Goal: Task Accomplishment & Management: Use online tool/utility

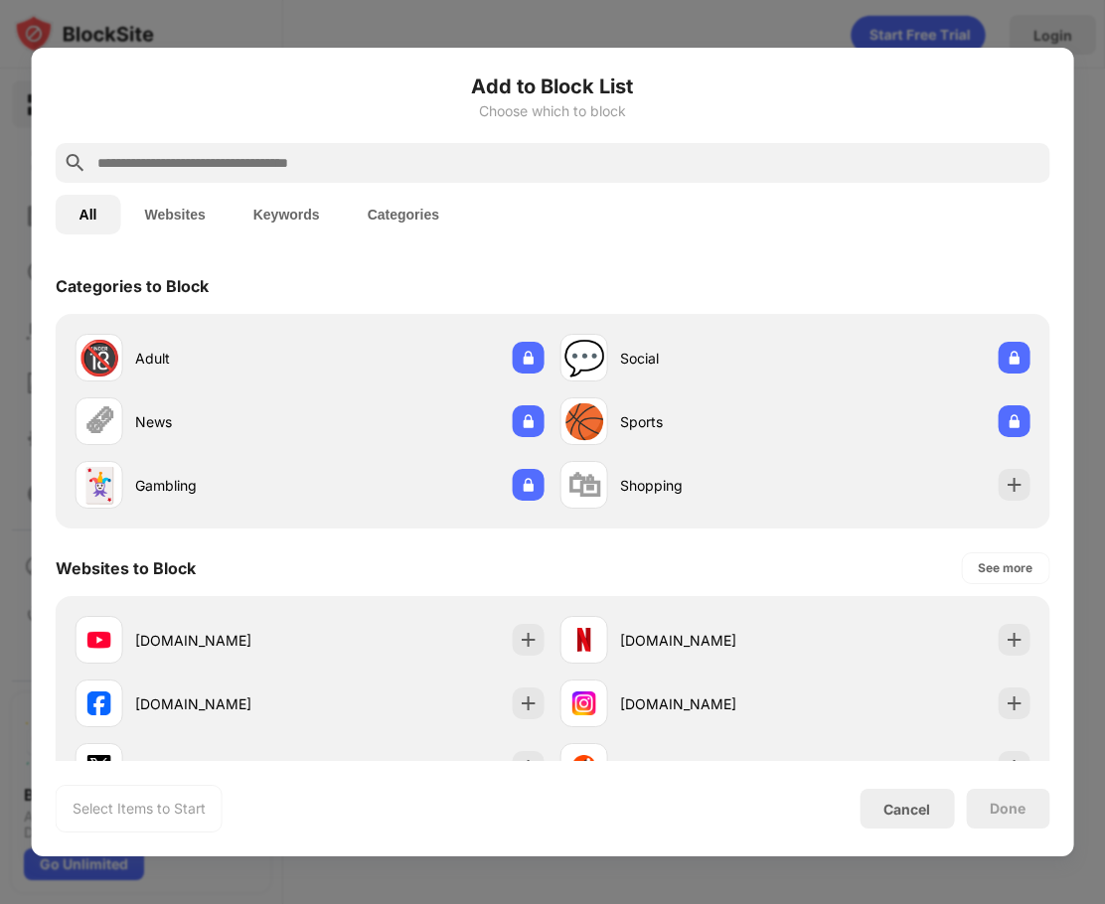
click at [305, 156] on input "text" at bounding box center [568, 163] width 947 height 24
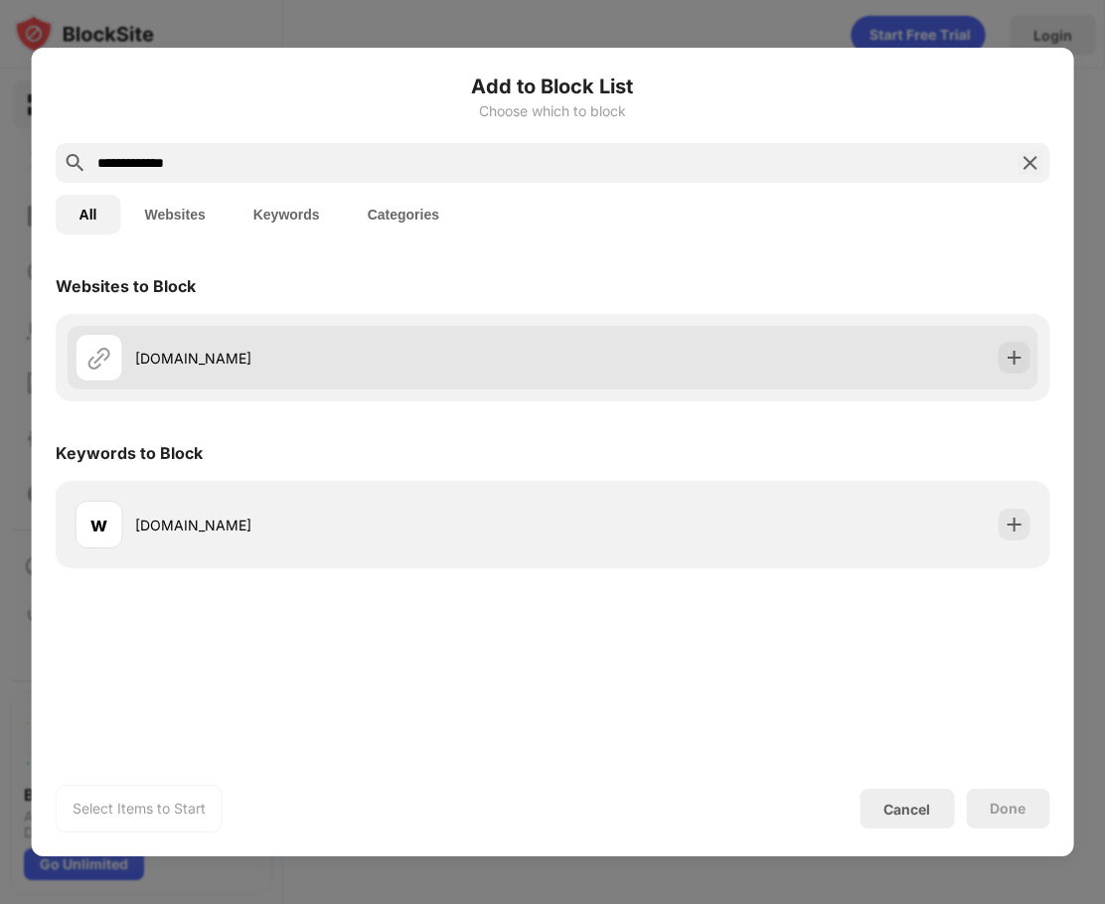
type input "**********"
click at [307, 372] on div "[DOMAIN_NAME]" at bounding box center [314, 358] width 477 height 48
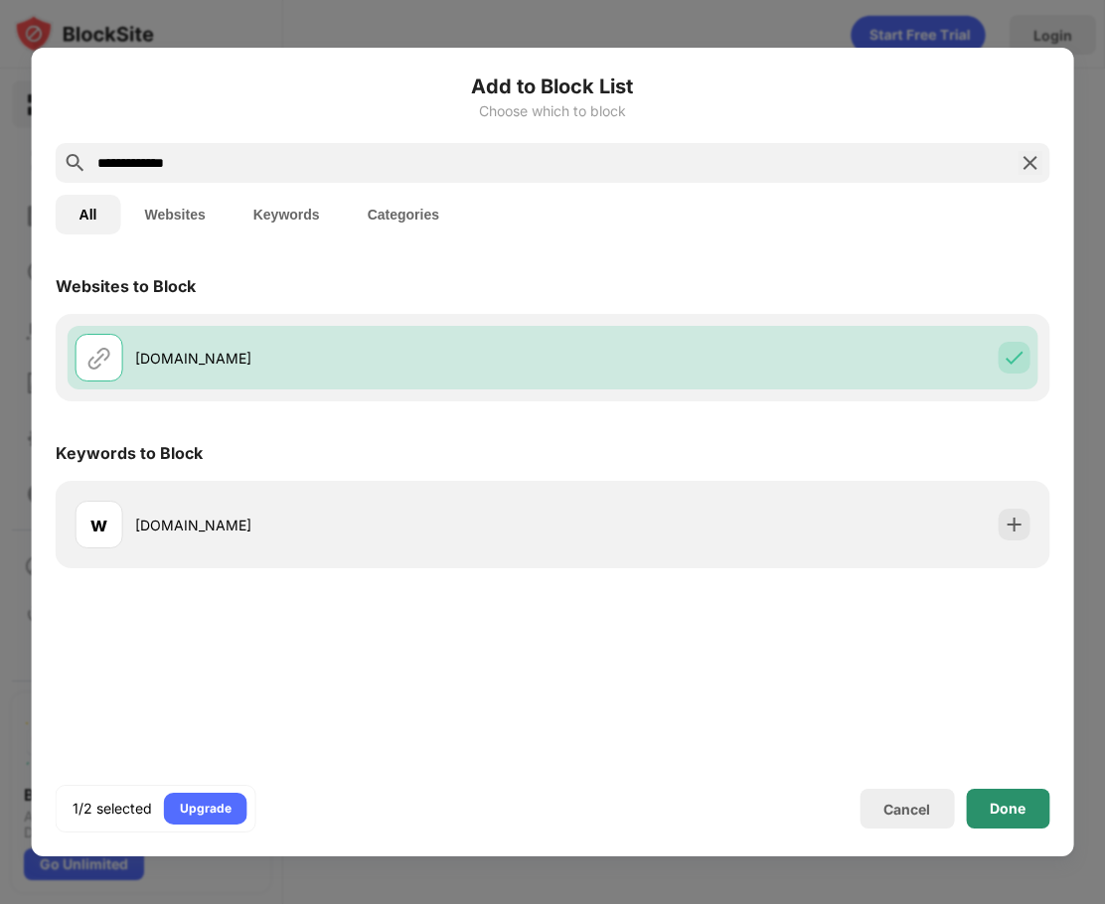
click at [1016, 800] on div "Done" at bounding box center [1007, 809] width 83 height 40
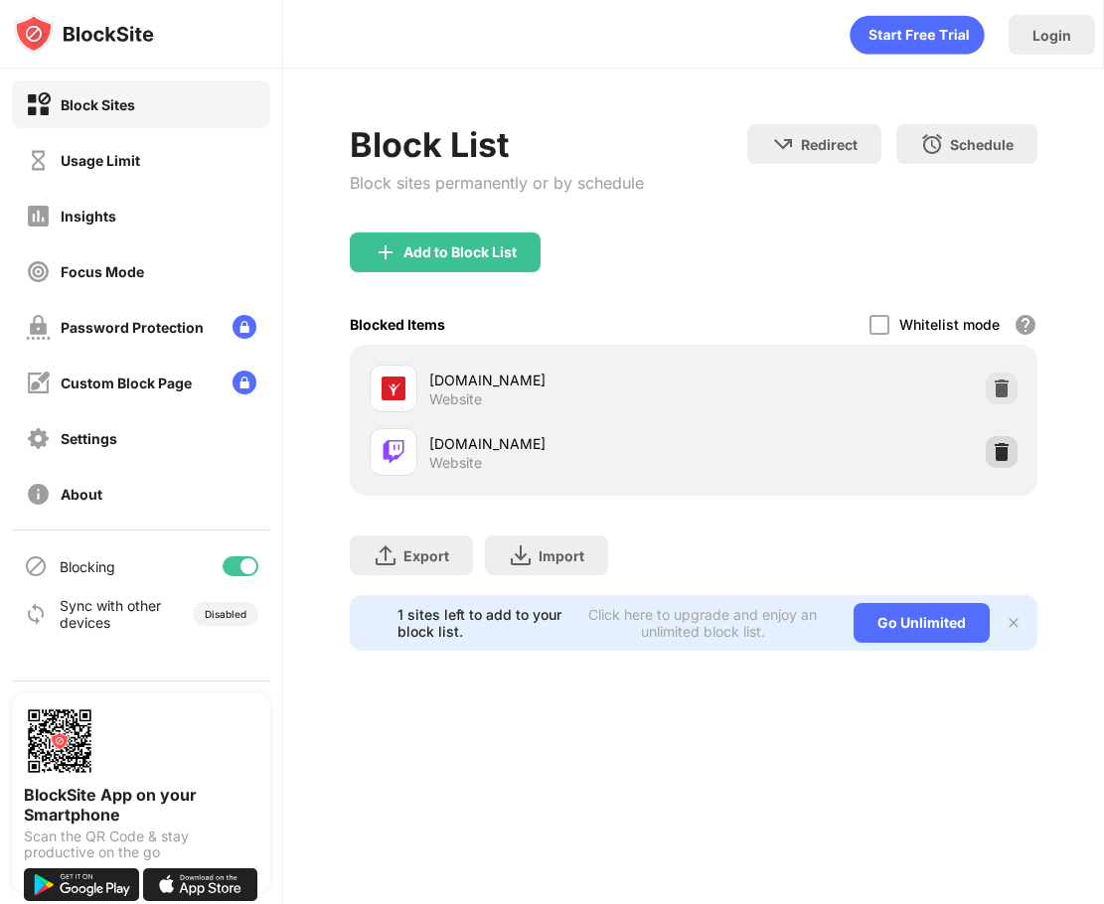
drag, startPoint x: 995, startPoint y: 458, endPoint x: 932, endPoint y: 199, distance: 266.8
click at [996, 458] on img at bounding box center [1002, 452] width 20 height 20
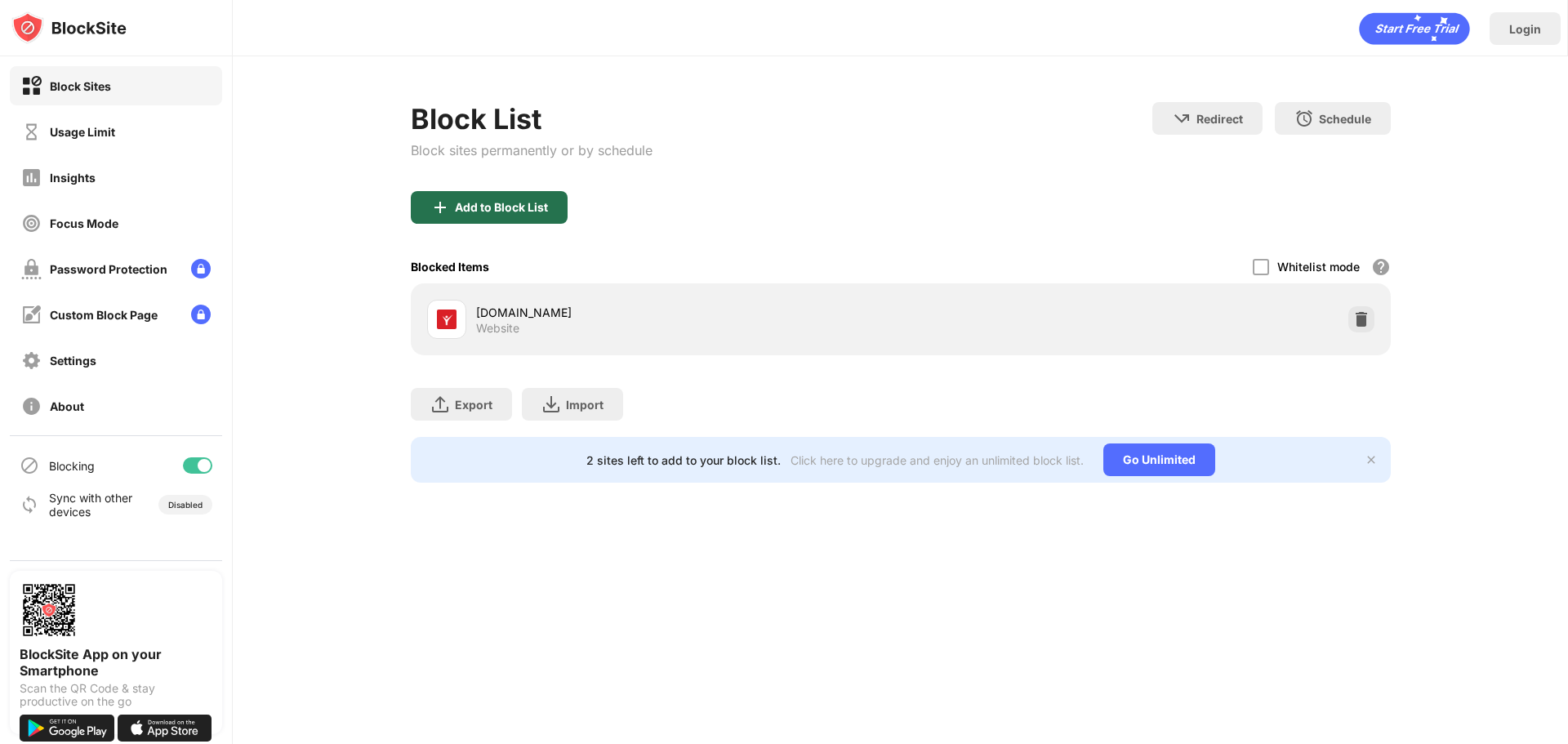
click at [471, 213] on div "Add to Block List" at bounding box center [500, 207] width 93 height 13
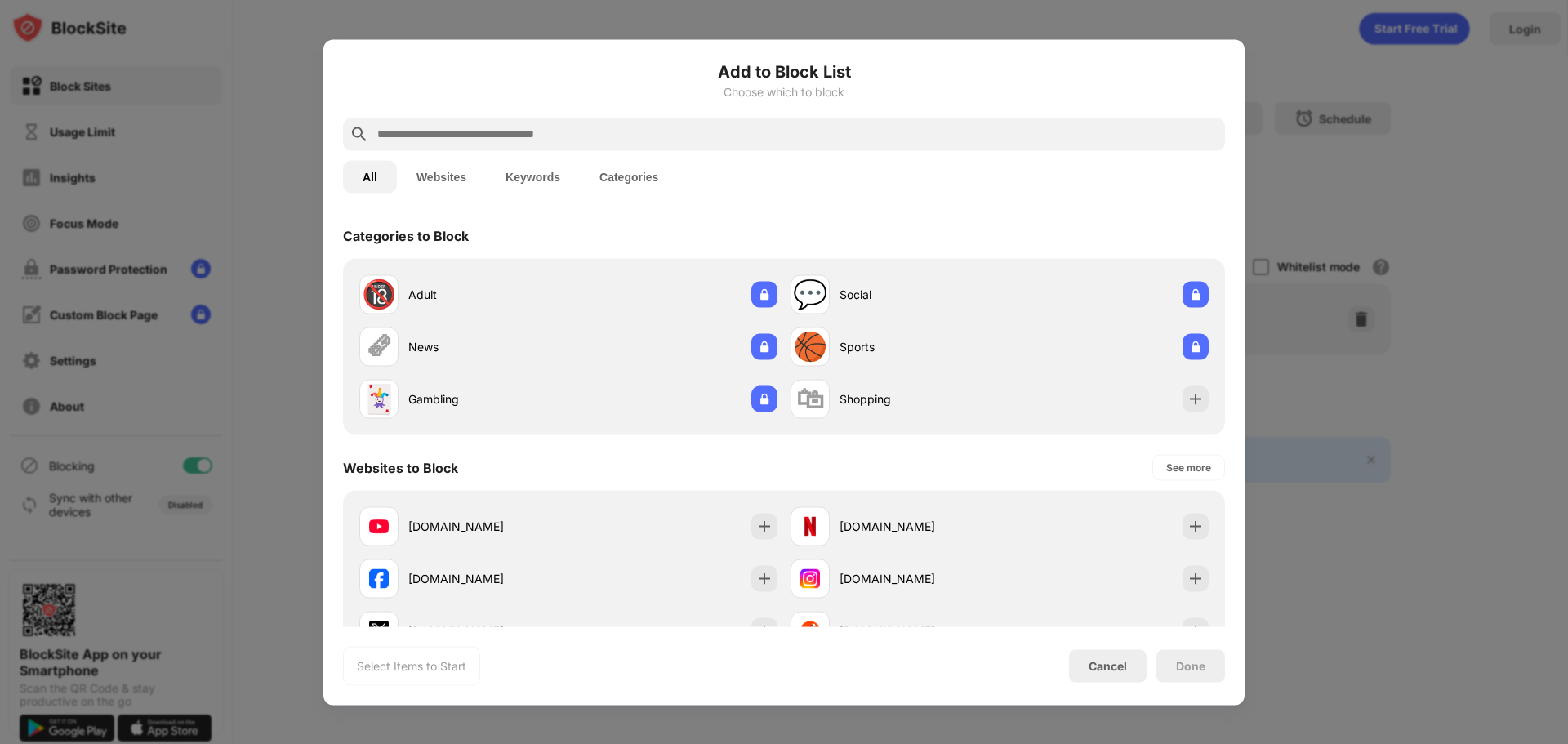
click at [465, 127] on input "text" at bounding box center [796, 134] width 842 height 20
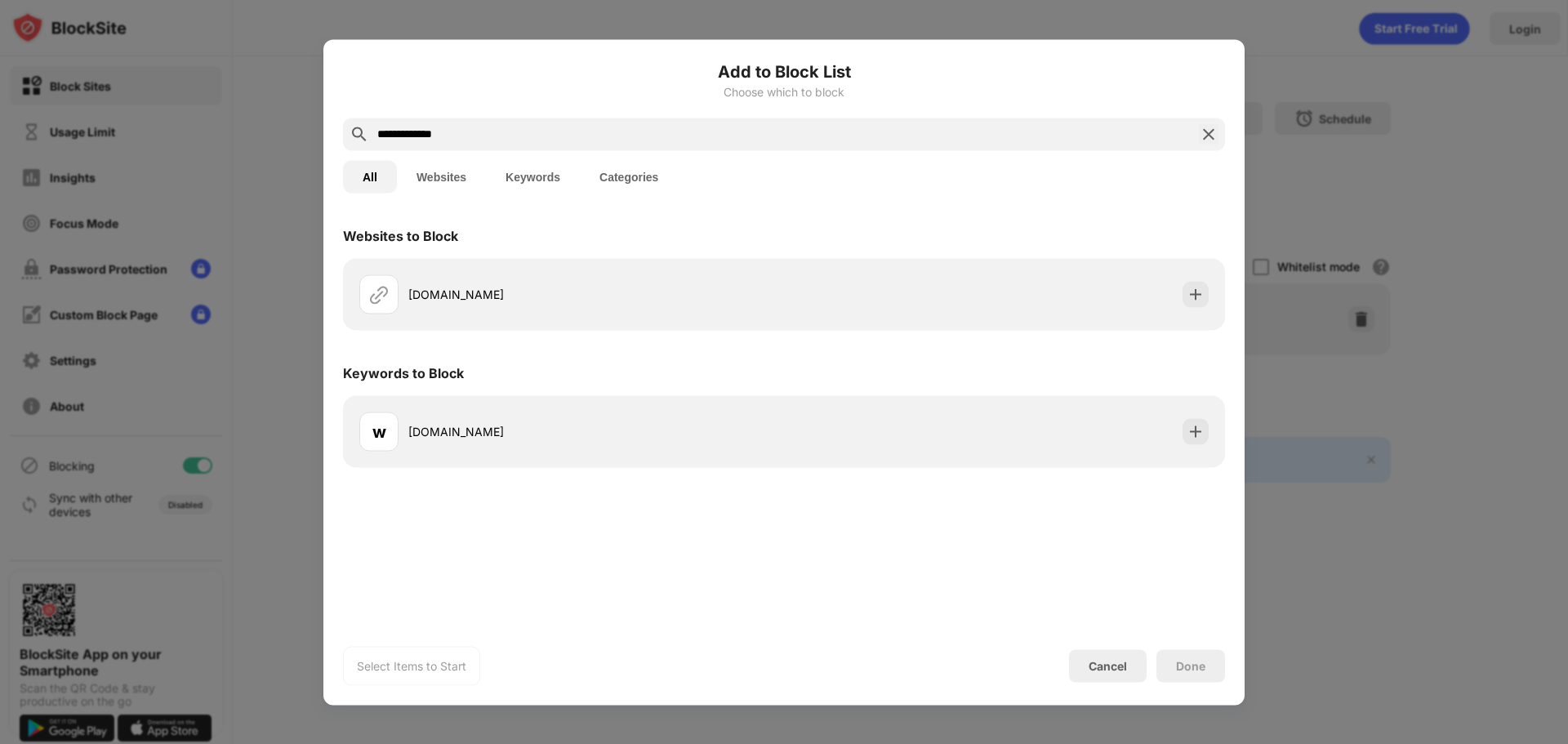
type input "**********"
click at [906, 310] on div "[DOMAIN_NAME]" at bounding box center [783, 294] width 862 height 53
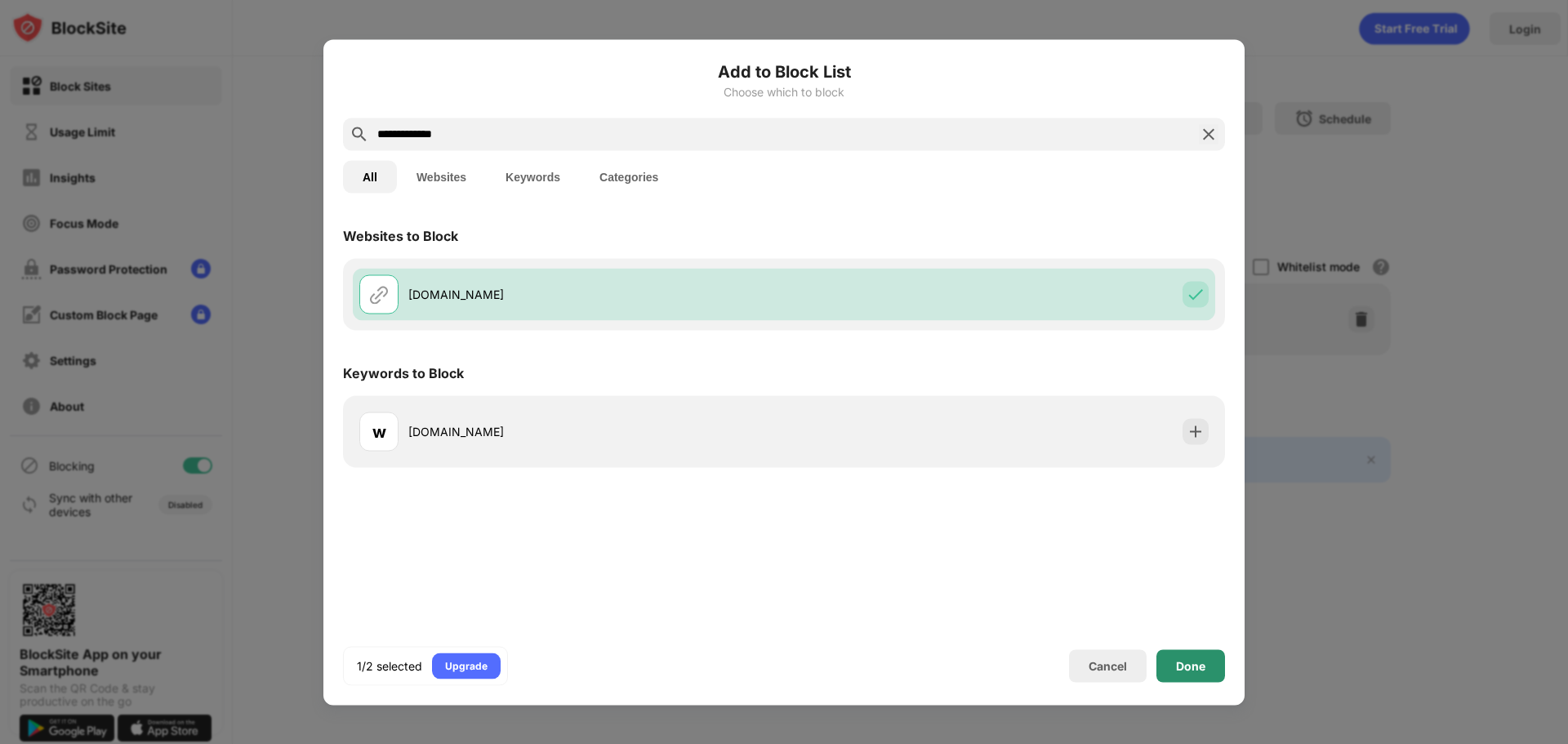
click at [906, 676] on div "Done" at bounding box center [1190, 666] width 68 height 33
